Goal: Find specific page/section: Find specific page/section

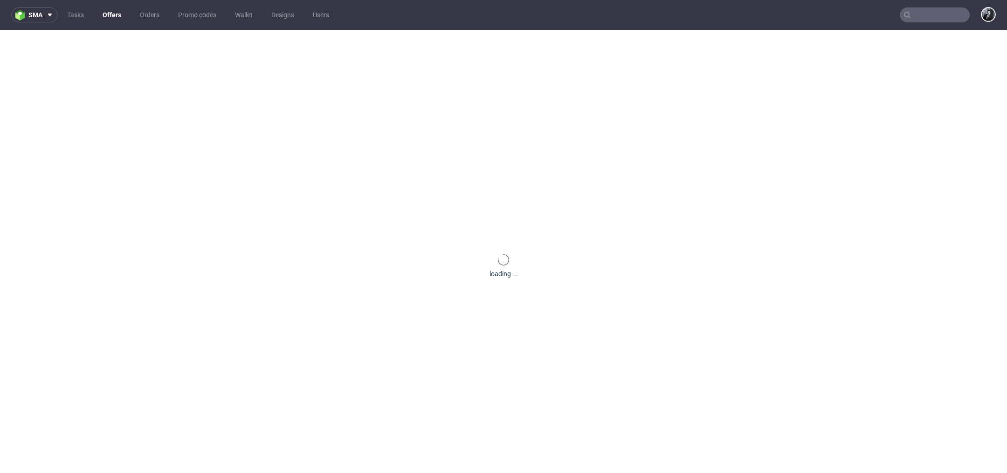
click at [113, 16] on link "Offers" at bounding box center [112, 14] width 30 height 15
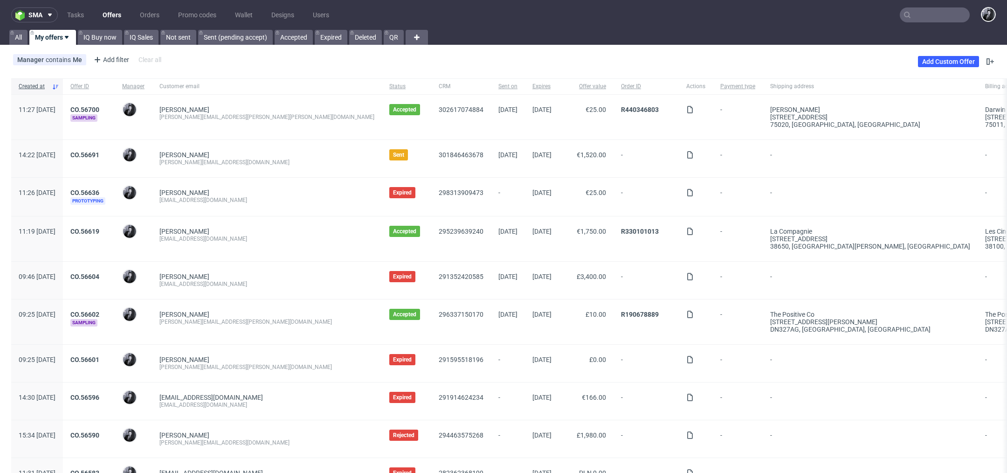
click at [926, 14] on input "text" at bounding box center [935, 14] width 70 height 15
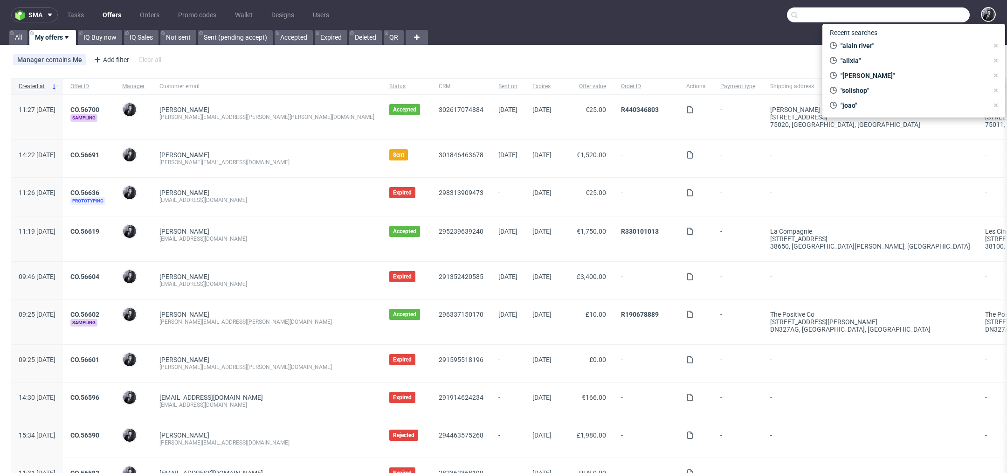
paste input "#R440346803"
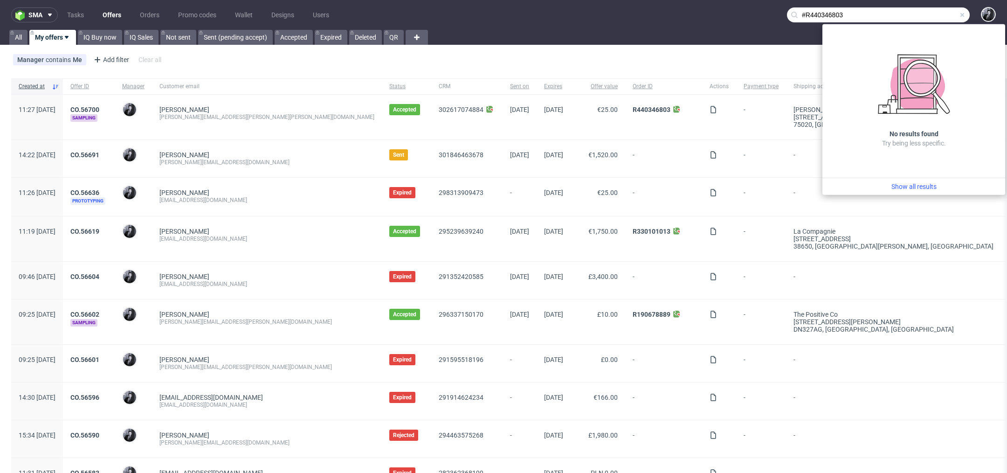
click at [796, 11] on input "#R440346803" at bounding box center [878, 14] width 183 height 15
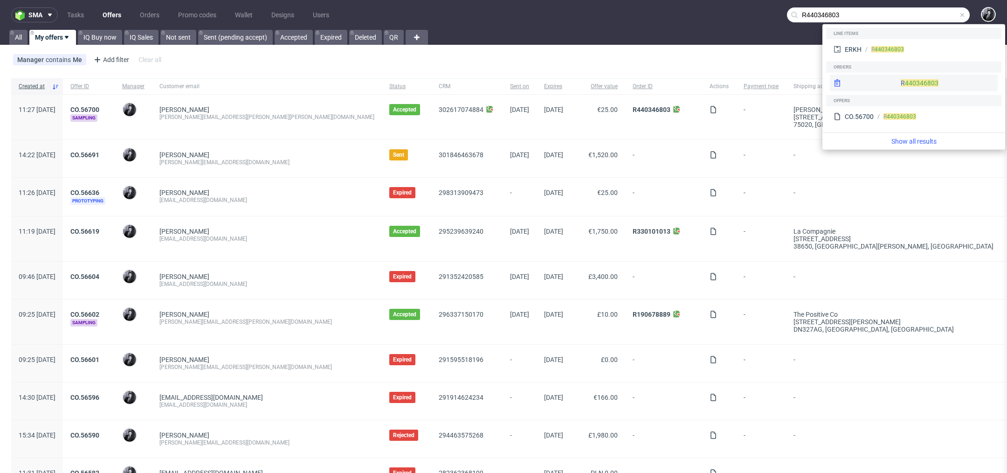
type input "R440346803"
click at [892, 84] on div "R 440346803" at bounding box center [914, 83] width 168 height 17
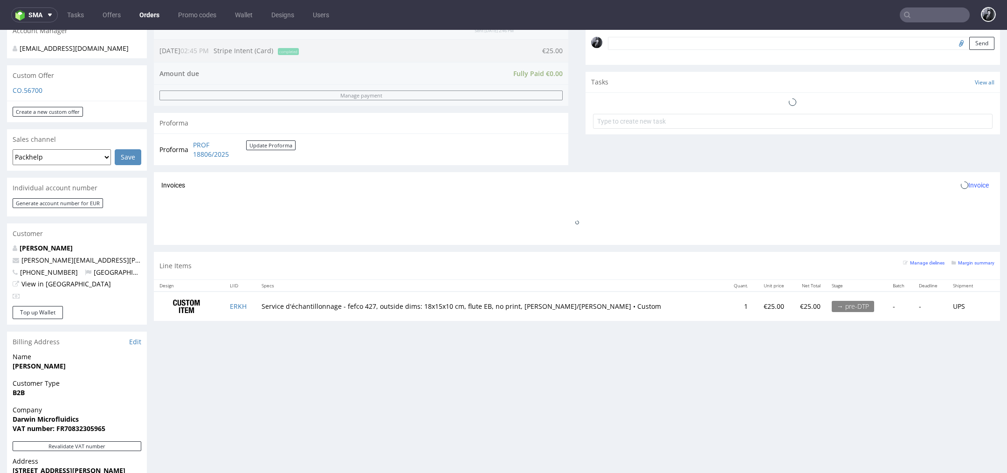
scroll to position [300, 0]
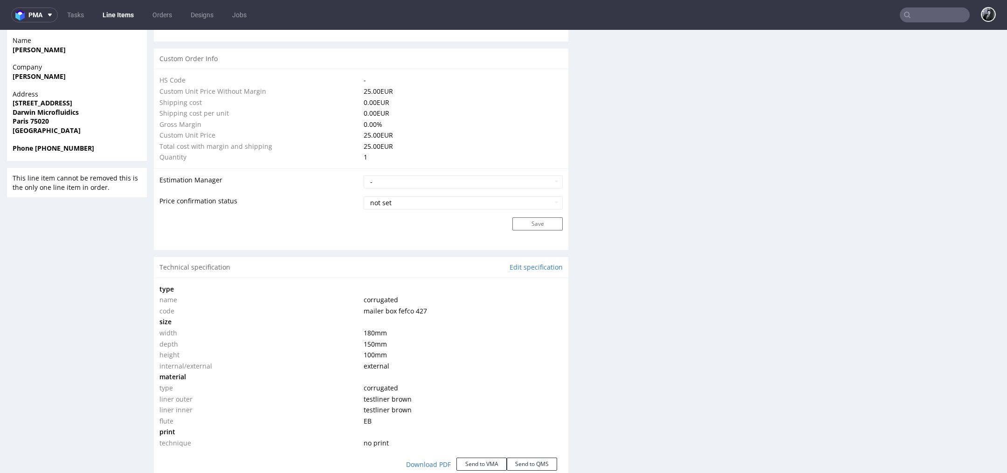
scroll to position [700, 0]
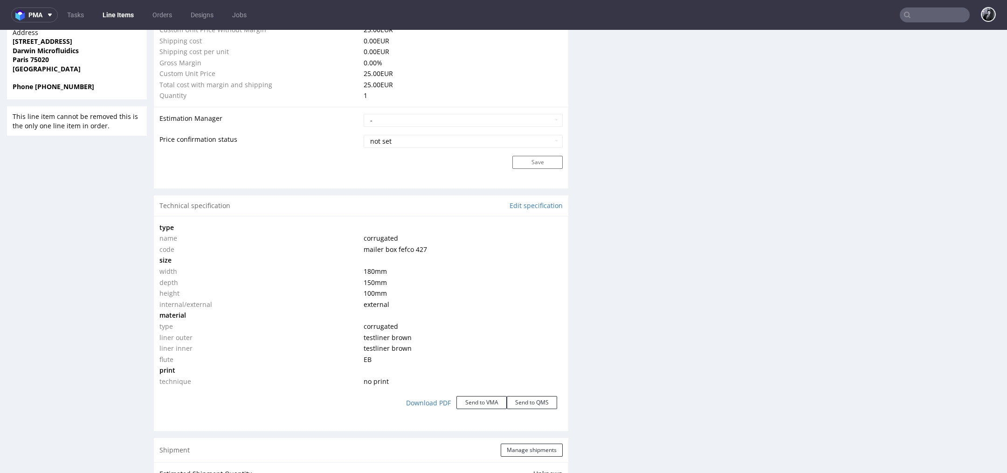
drag, startPoint x: 357, startPoint y: 269, endPoint x: 398, endPoint y: 289, distance: 46.1
click at [399, 290] on tbody "type name corrugated code mailer box fefco 427 size width 180 mm depth 150 mm h…" at bounding box center [360, 304] width 403 height 165
click at [398, 289] on td "100 mm" at bounding box center [462, 293] width 202 height 11
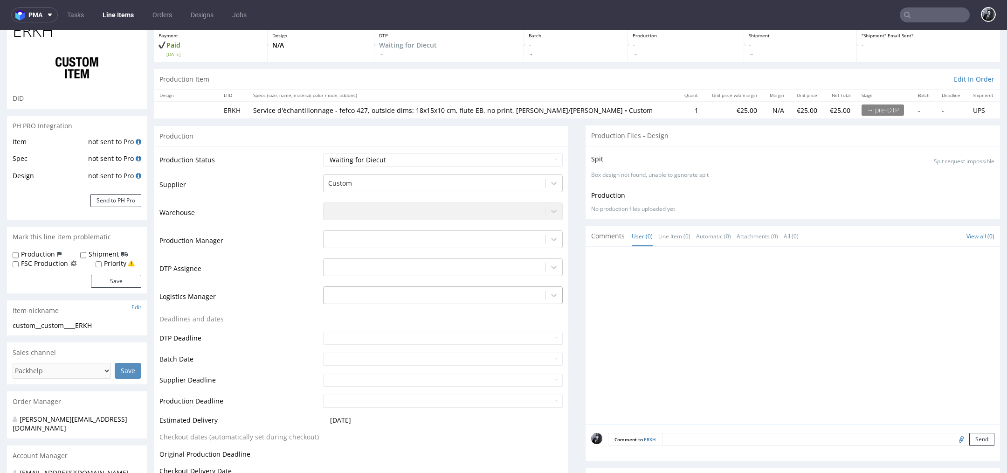
scroll to position [0, 0]
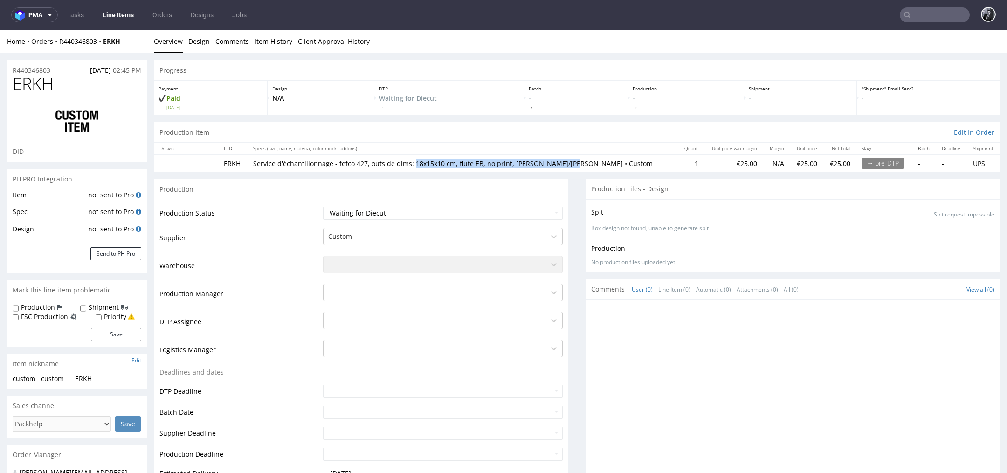
drag, startPoint x: 418, startPoint y: 163, endPoint x: 563, endPoint y: 166, distance: 145.1
click at [563, 166] on p "Service d'échantillonnage - fefco 427, outside dims: 18x15x10 cm, flute EB, no …" at bounding box center [462, 163] width 419 height 9
copy p "18x15x10 cm, flute EB, no print, tl brown/tl brown"
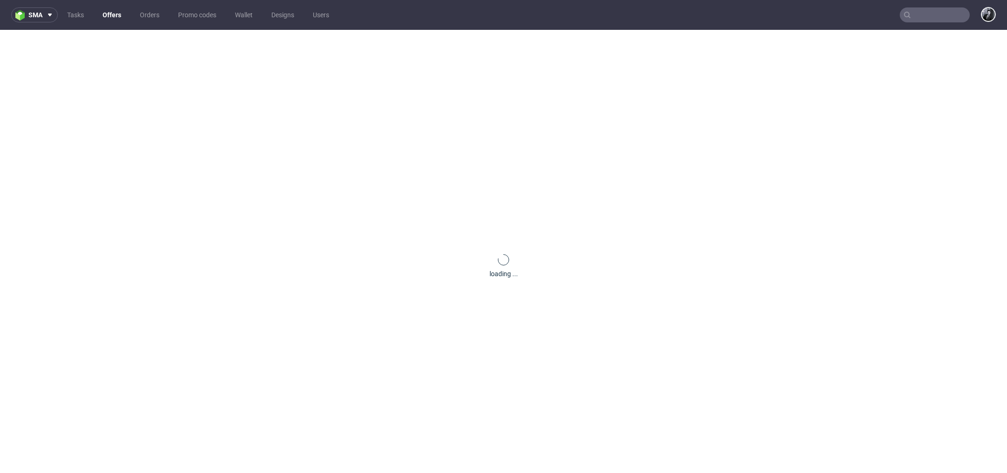
click at [116, 12] on link "Offers" at bounding box center [112, 14] width 30 height 15
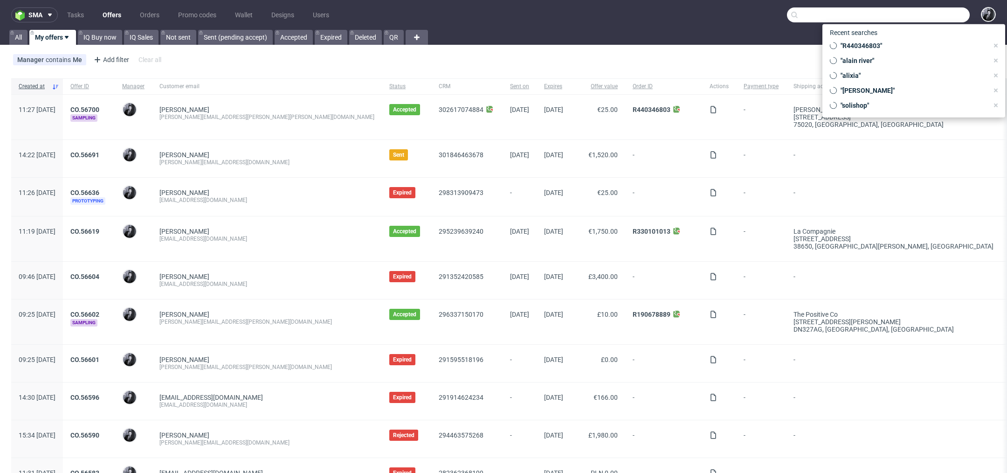
click at [914, 20] on input "text" at bounding box center [878, 14] width 183 height 15
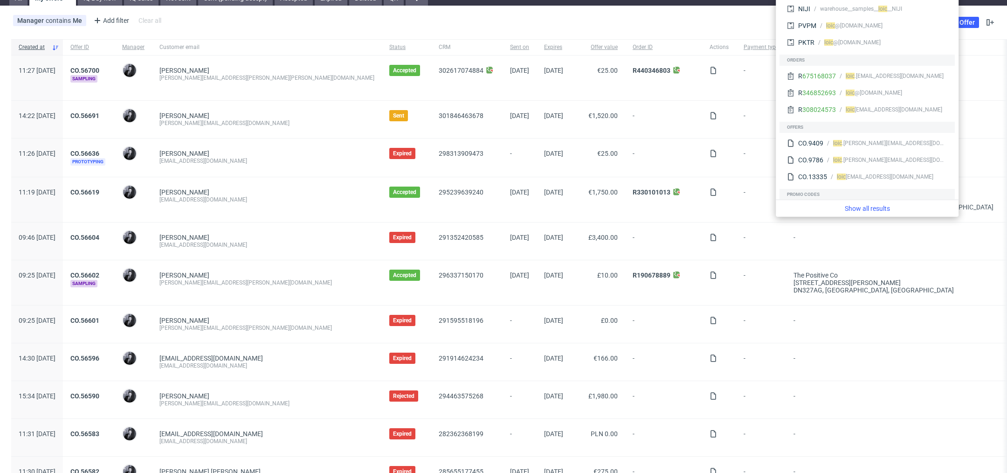
scroll to position [41, 0]
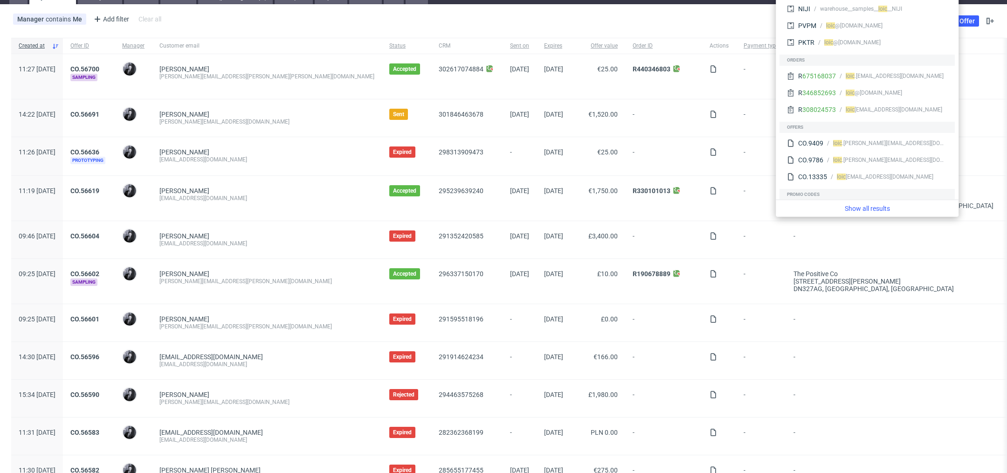
type input "loic"
